Goal: Information Seeking & Learning: Learn about a topic

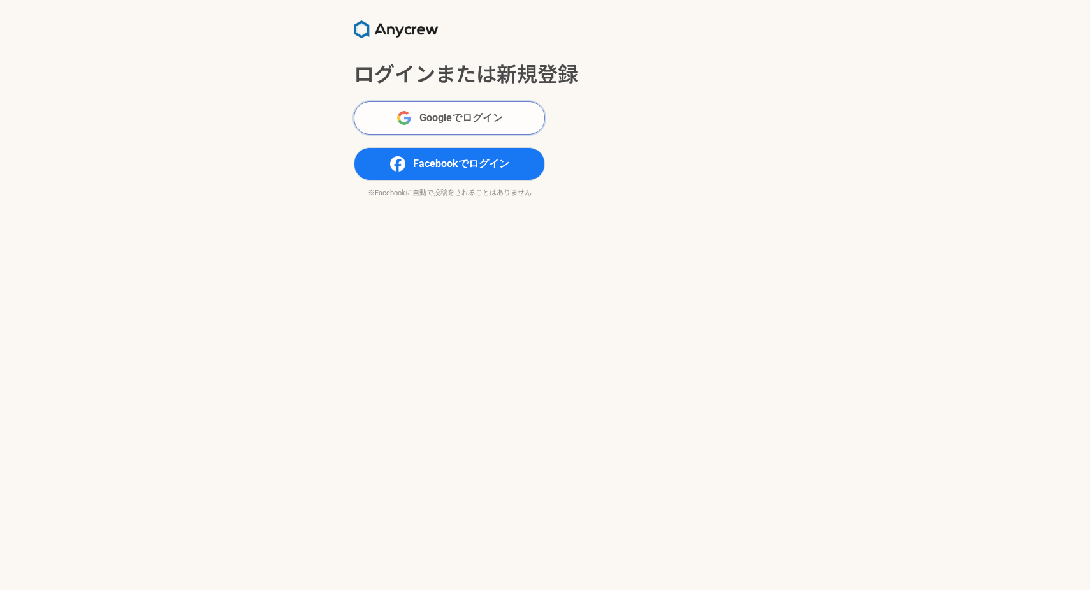
click at [435, 113] on span "Googleでログイン" at bounding box center [460, 117] width 83 height 15
click at [389, 175] on button "Facebookでログイン" at bounding box center [449, 163] width 191 height 33
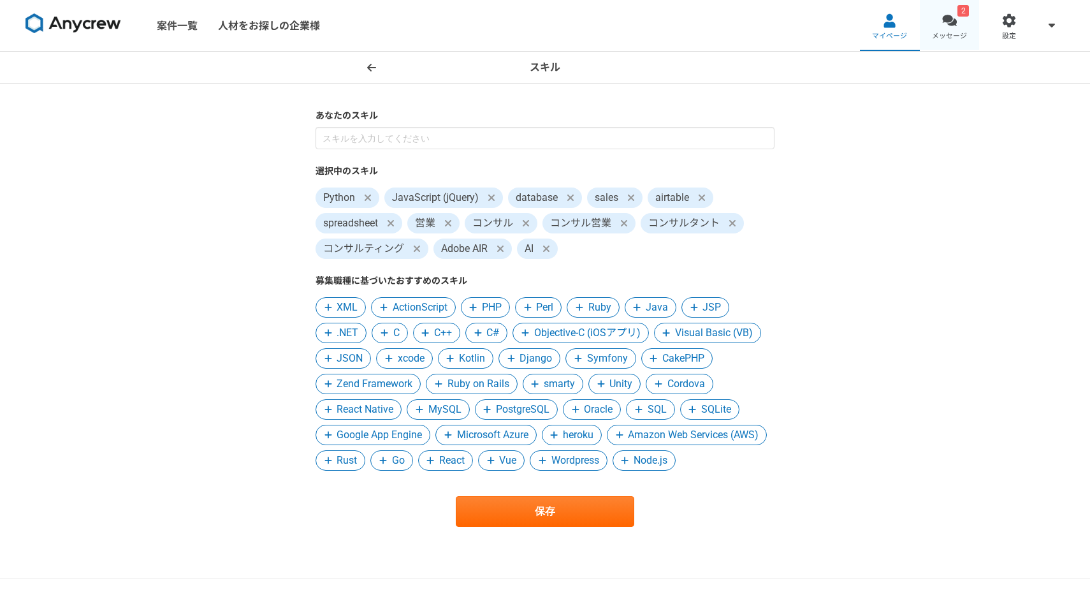
click at [955, 20] on div at bounding box center [949, 20] width 15 height 15
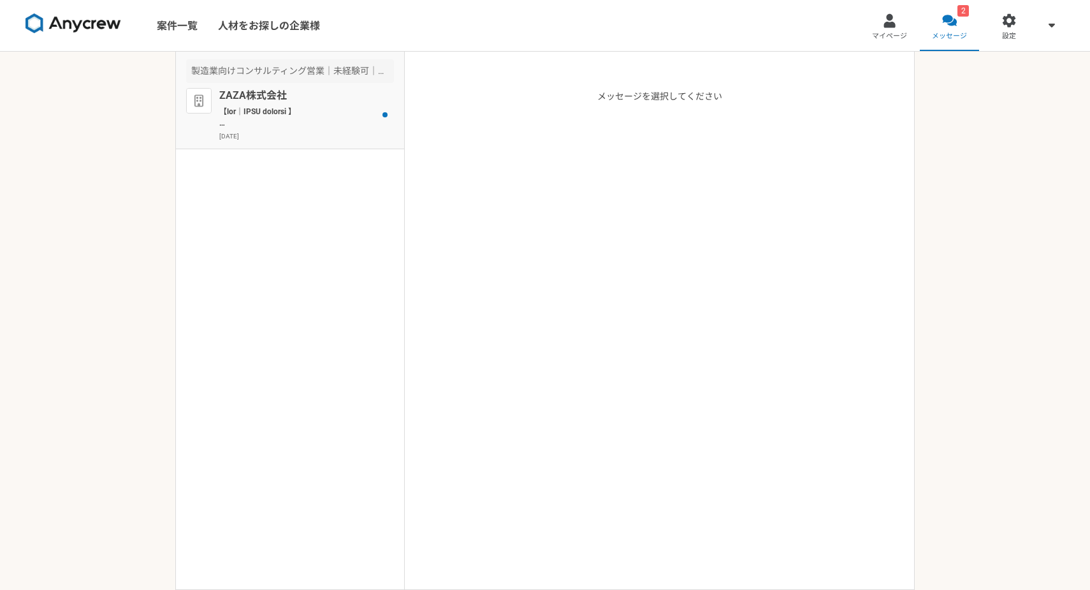
click at [344, 126] on p at bounding box center [297, 117] width 157 height 23
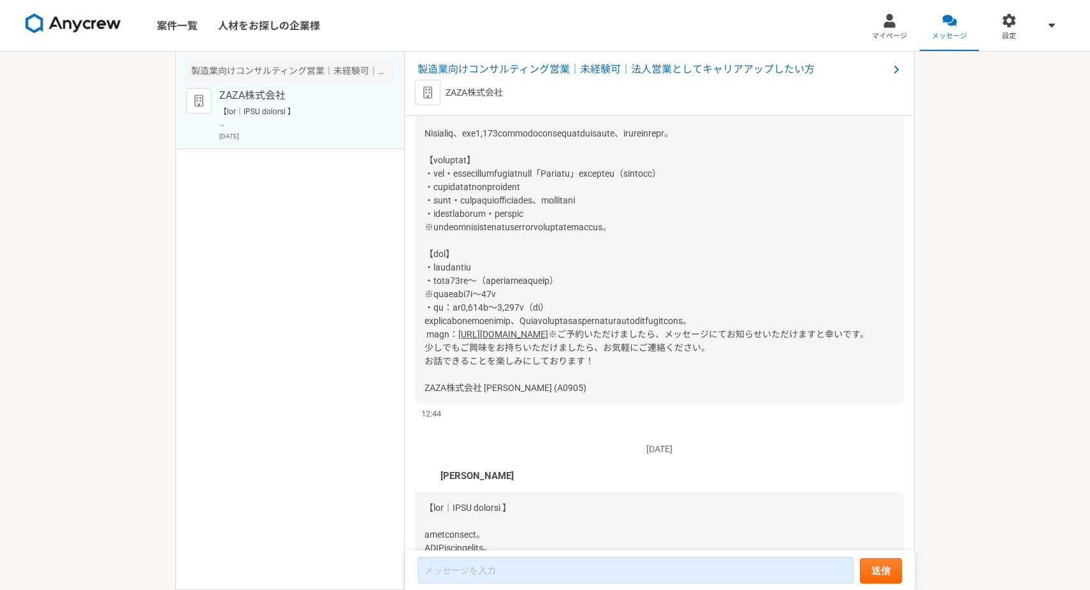
scroll to position [555, 0]
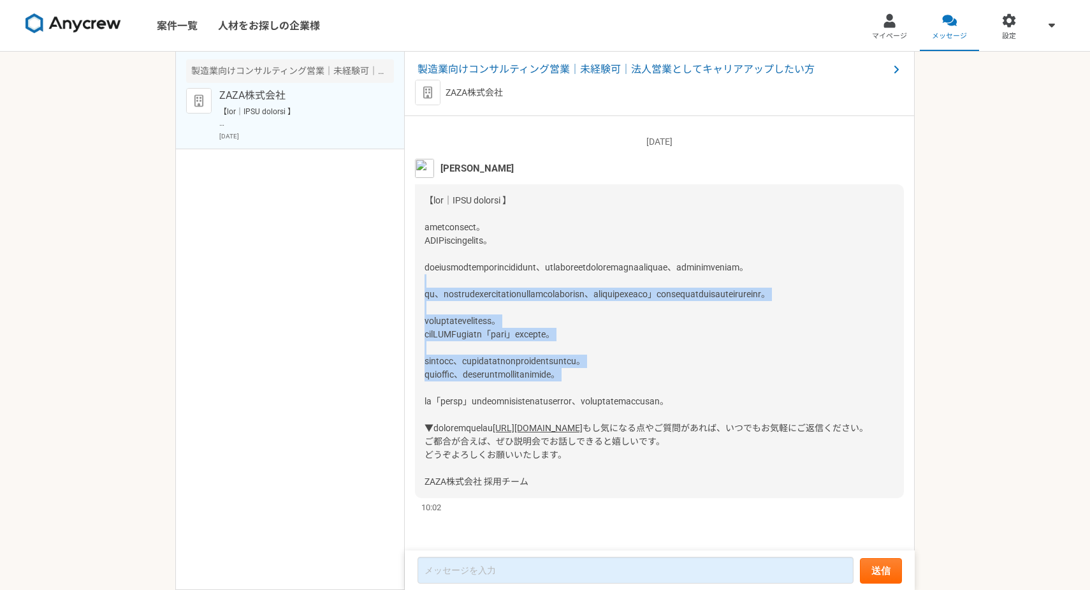
drag, startPoint x: 672, startPoint y: 233, endPoint x: 672, endPoint y: 341, distance: 107.7
click at [672, 341] on div "https://forms.gle/omTfyYCzAyHhvHNf7 もし気になる点やご質問があれば、いつでもお気軽にご返信ください。 ご都合が合えば、ぜひ…" at bounding box center [659, 341] width 489 height 314
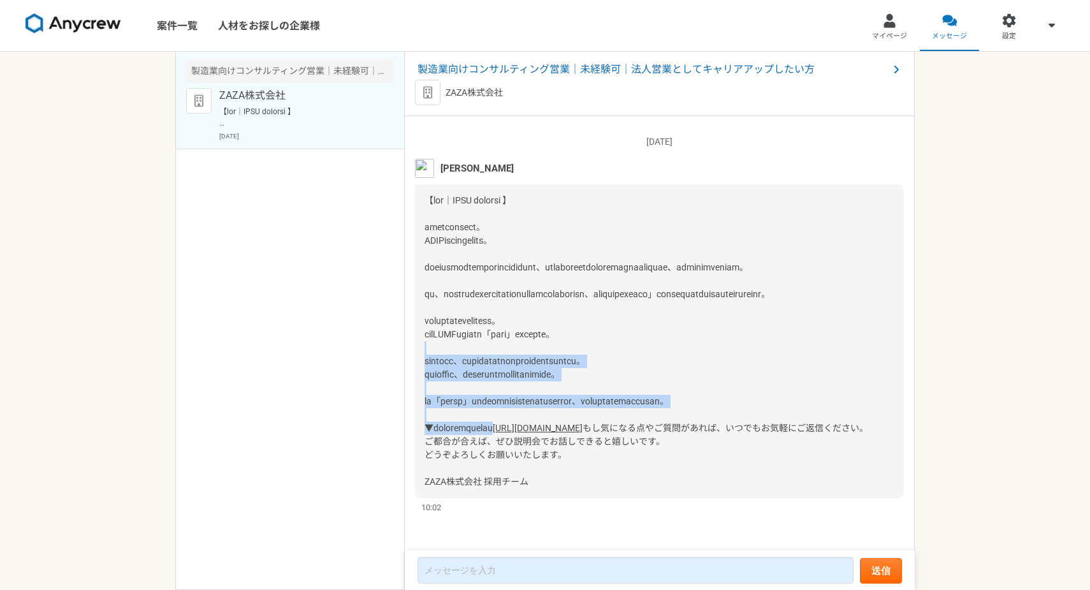
drag, startPoint x: 672, startPoint y: 382, endPoint x: 679, endPoint y: 293, distance: 90.1
click at [679, 293] on div "https://forms.gle/omTfyYCzAyHhvHNf7 もし気になる点やご質問があれば、いつでもお気軽にご返信ください。 ご都合が合えば、ぜひ…" at bounding box center [659, 341] width 489 height 314
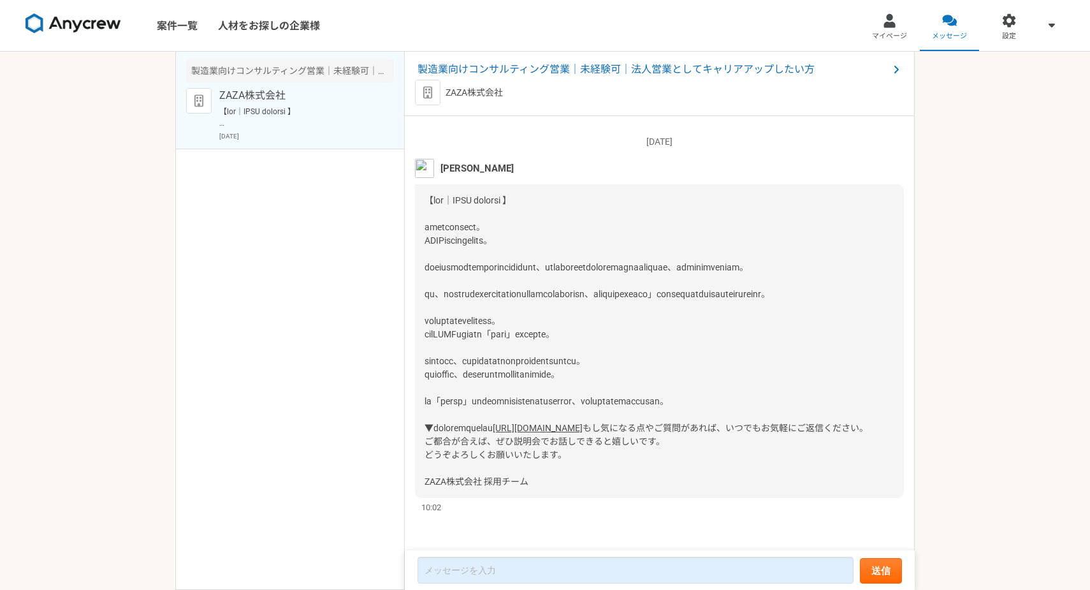
scroll to position [476, 0]
drag, startPoint x: 468, startPoint y: 214, endPoint x: 492, endPoint y: 215, distance: 24.3
click at [492, 215] on span at bounding box center [596, 314] width 345 height 238
copy span "ZAZA"
click at [159, 24] on link "案件一覧" at bounding box center [177, 25] width 61 height 51
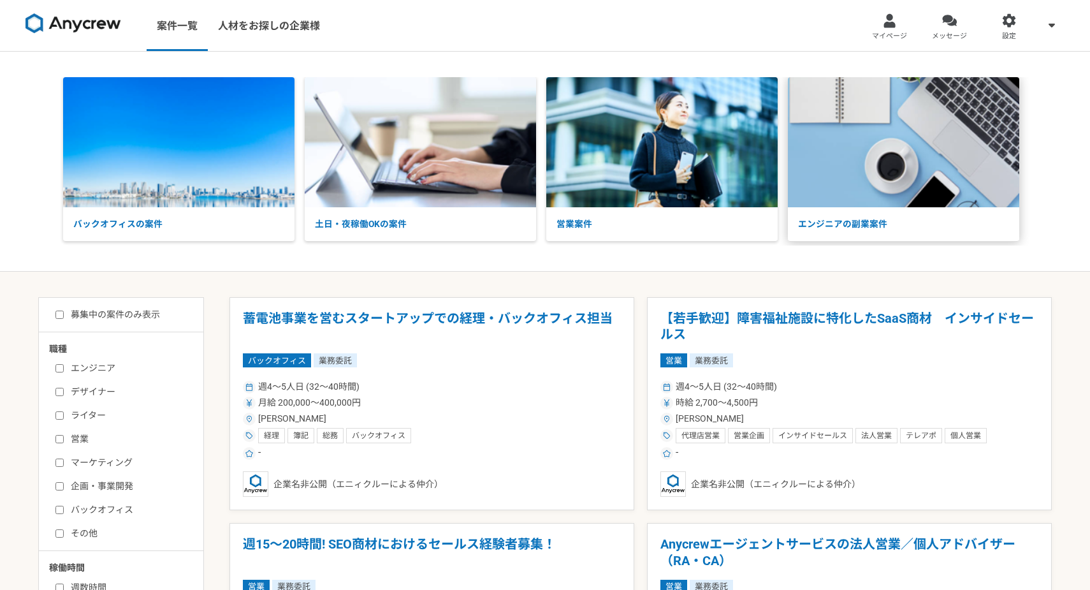
click at [867, 105] on img at bounding box center [903, 142] width 231 height 130
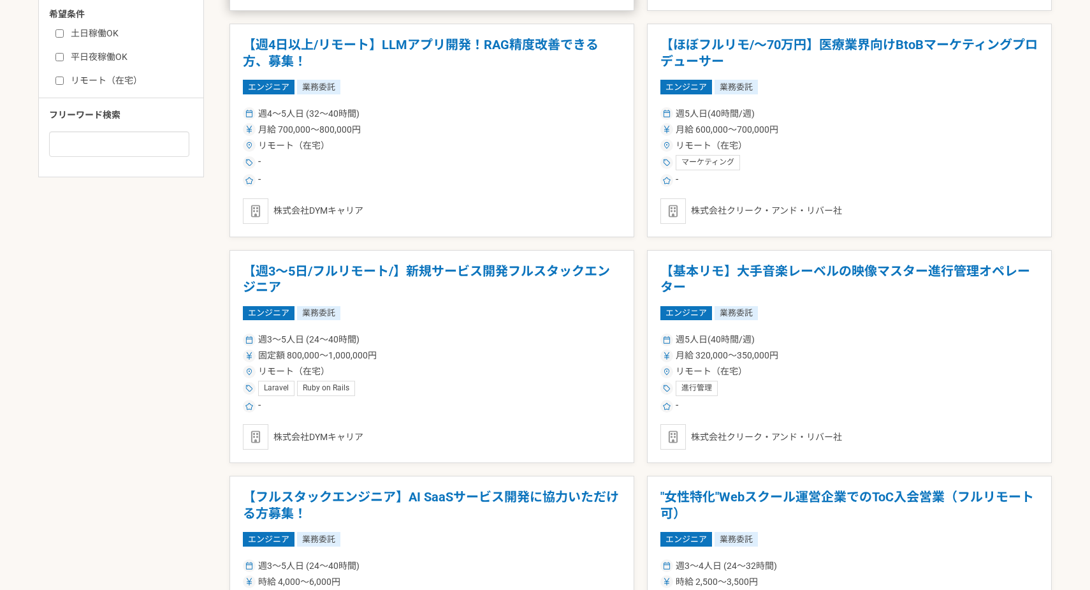
scroll to position [730, 0]
